Goal: Check status: Check status

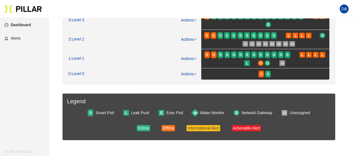
scroll to position [42, 0]
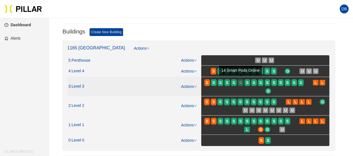
click at [242, 85] on div at bounding box center [241, 85] width 6 height 1
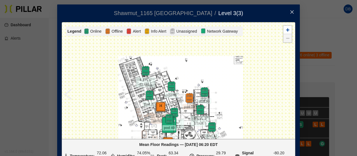
click at [107, 112] on div at bounding box center [178, 80] width 233 height 116
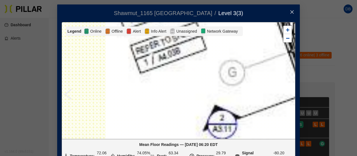
drag, startPoint x: 144, startPoint y: 145, endPoint x: 142, endPoint y: 152, distance: 7.6
click at [142, 152] on div "Shawmut_1165 [PERSON_NAME] / Level 3 ( 3 ) / Legend Online Offline Alert Info A…" at bounding box center [178, 78] width 357 height 156
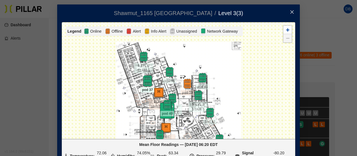
click at [142, 79] on img at bounding box center [147, 81] width 12 height 12
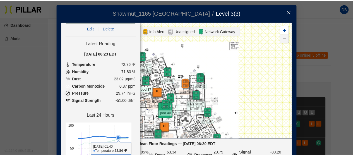
scroll to position [25, 0]
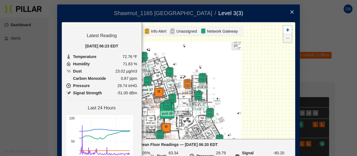
click at [290, 13] on icon "close" at bounding box center [292, 12] width 4 height 4
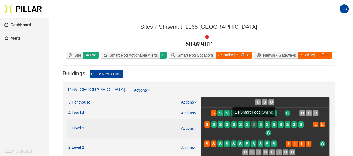
click at [255, 125] on span "S" at bounding box center [254, 124] width 3 height 6
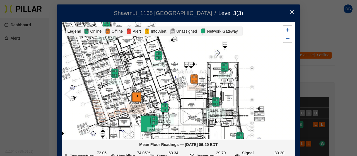
drag, startPoint x: 104, startPoint y: 58, endPoint x: 106, endPoint y: 110, distance: 51.4
click at [106, 110] on div at bounding box center [178, 80] width 233 height 116
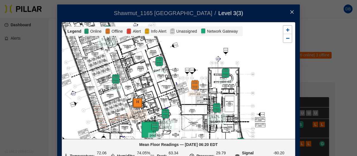
drag, startPoint x: 131, startPoint y: 56, endPoint x: 137, endPoint y: 85, distance: 29.3
click at [137, 85] on div at bounding box center [178, 80] width 233 height 116
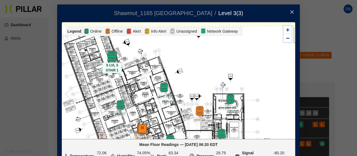
click at [111, 56] on img at bounding box center [112, 57] width 12 height 12
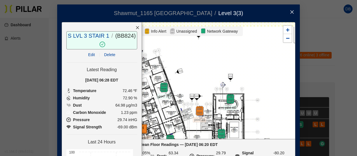
click at [291, 9] on span "Close" at bounding box center [292, 12] width 16 height 16
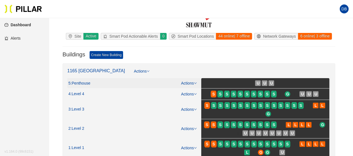
scroll to position [28, 0]
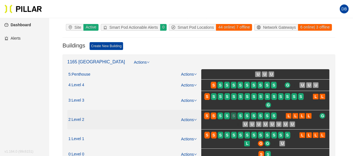
click at [235, 115] on span "S" at bounding box center [233, 116] width 3 height 6
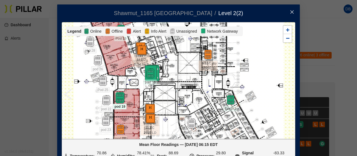
click at [121, 94] on img at bounding box center [120, 98] width 12 height 12
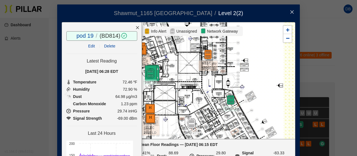
click at [136, 28] on icon "close" at bounding box center [138, 28] width 4 height 4
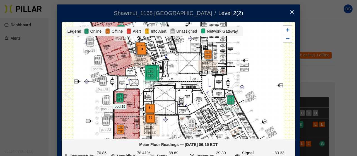
drag, startPoint x: 292, startPoint y: 11, endPoint x: 289, endPoint y: 14, distance: 4.8
click at [292, 11] on span "Close" at bounding box center [292, 12] width 16 height 16
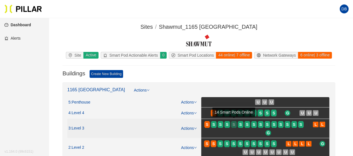
click at [236, 125] on div "S" at bounding box center [234, 124] width 6 height 4
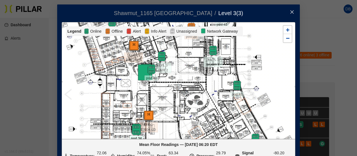
click at [133, 131] on img at bounding box center [136, 130] width 12 height 12
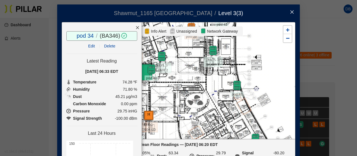
click at [291, 11] on icon "close" at bounding box center [292, 12] width 4 height 4
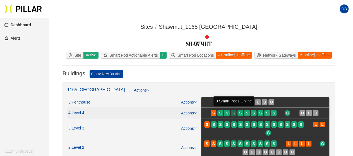
click at [236, 113] on div "S" at bounding box center [234, 113] width 6 height 4
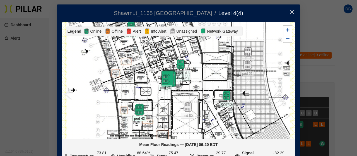
click at [135, 112] on img at bounding box center [139, 110] width 12 height 12
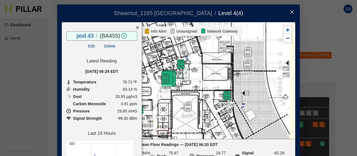
click at [291, 11] on icon "close" at bounding box center [292, 11] width 3 height 3
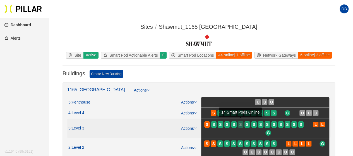
click at [243, 123] on div "S" at bounding box center [241, 124] width 6 height 4
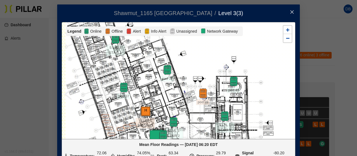
drag, startPoint x: 102, startPoint y: 59, endPoint x: 117, endPoint y: 135, distance: 76.8
click at [117, 135] on div at bounding box center [178, 80] width 233 height 116
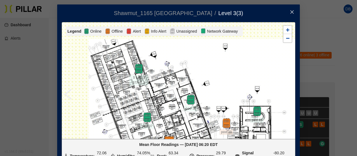
drag, startPoint x: 100, startPoint y: 67, endPoint x: 121, endPoint y: 87, distance: 28.4
click at [121, 87] on div at bounding box center [178, 80] width 233 height 116
click at [136, 69] on img at bounding box center [139, 69] width 12 height 12
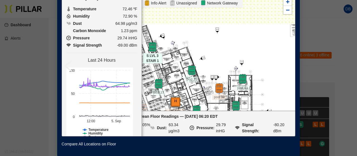
scroll to position [22, 0]
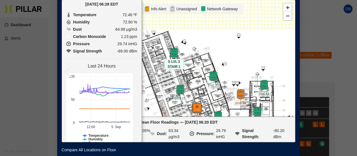
drag, startPoint x: 210, startPoint y: 63, endPoint x: 232, endPoint y: 63, distance: 21.5
click at [232, 63] on div at bounding box center [178, 58] width 233 height 116
click at [210, 78] on img at bounding box center [213, 76] width 12 height 12
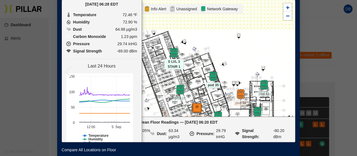
scroll to position [32, 0]
